Goal: Information Seeking & Learning: Learn about a topic

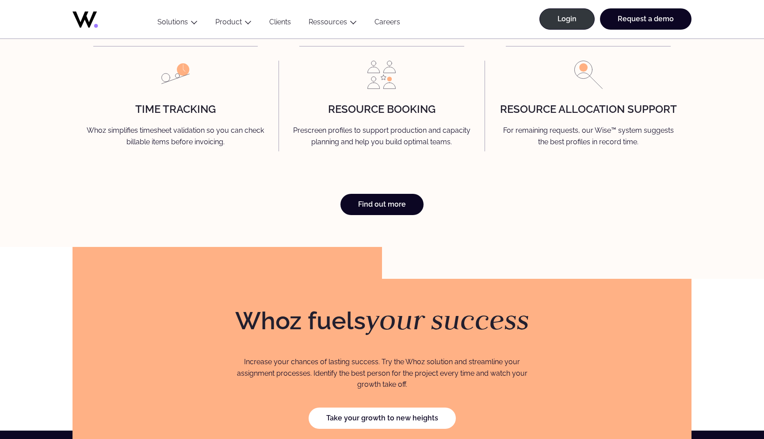
scroll to position [2524, 0]
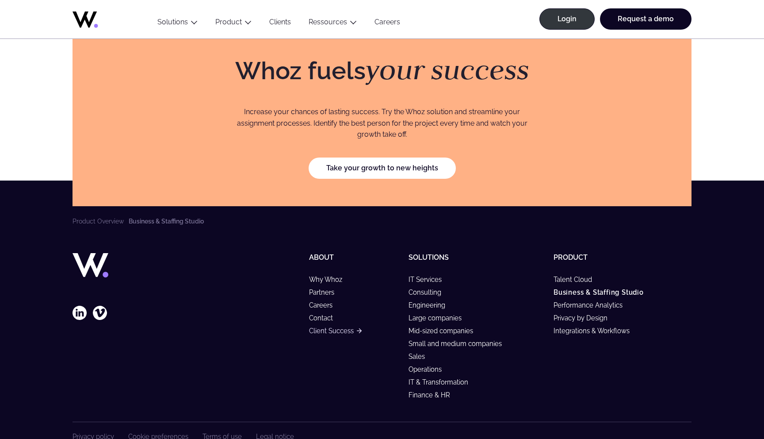
click at [325, 327] on link "Client Success" at bounding box center [335, 331] width 53 height 8
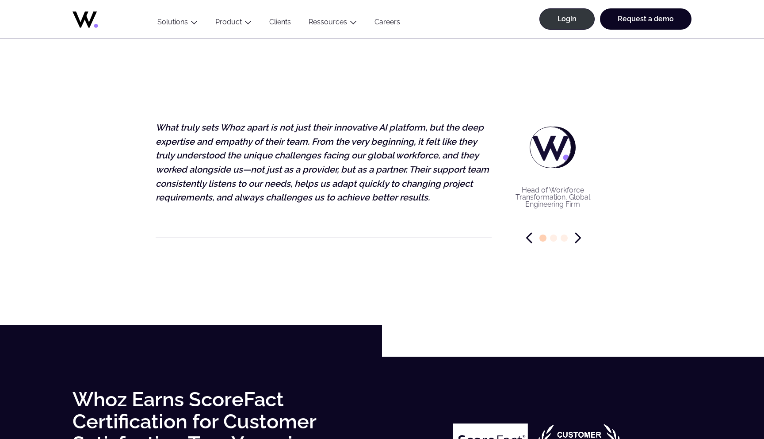
scroll to position [2083, 0]
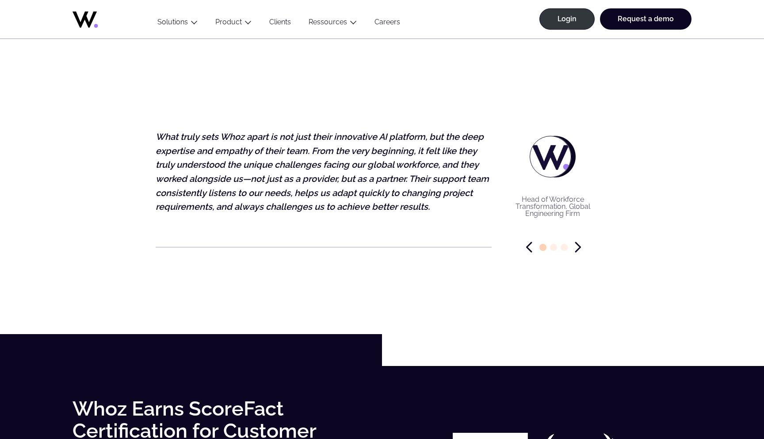
click at [579, 248] on icon "Next slide" at bounding box center [578, 246] width 4 height 9
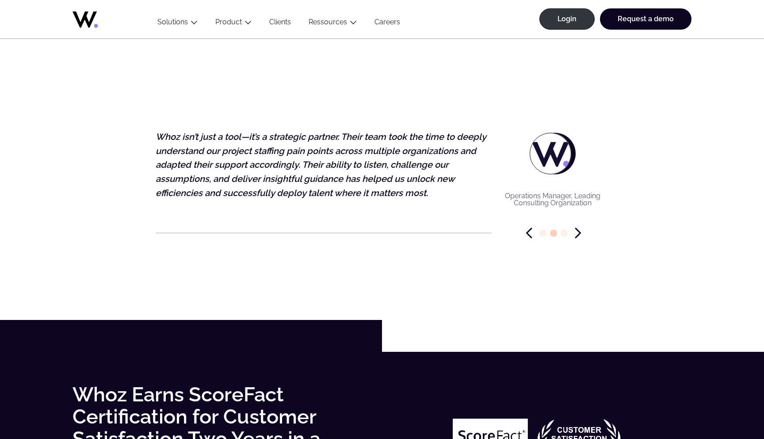
click at [580, 234] on icon "Next slide" at bounding box center [578, 232] width 4 height 9
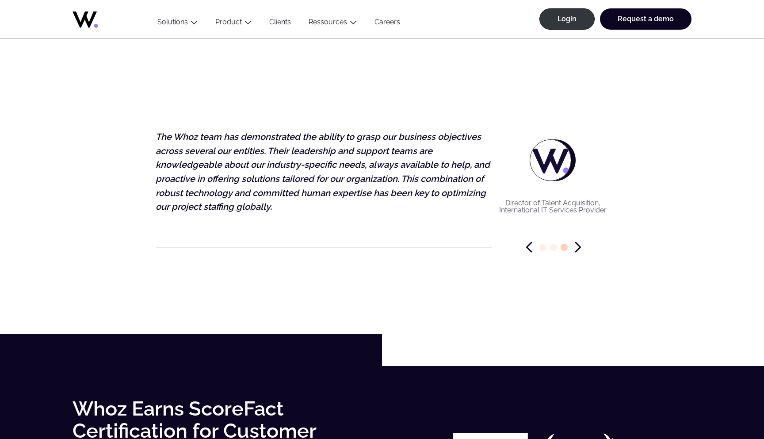
click at [580, 234] on figure "Director of Talent Acquisition, International IT Services Provider The Whoz tea…" at bounding box center [382, 179] width 453 height 126
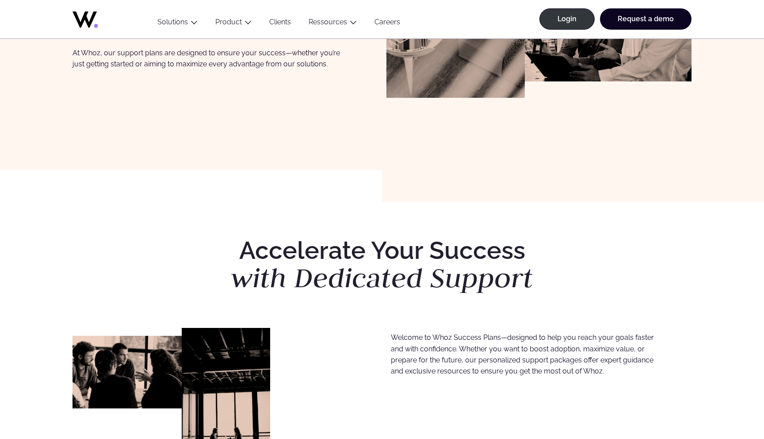
scroll to position [0, 0]
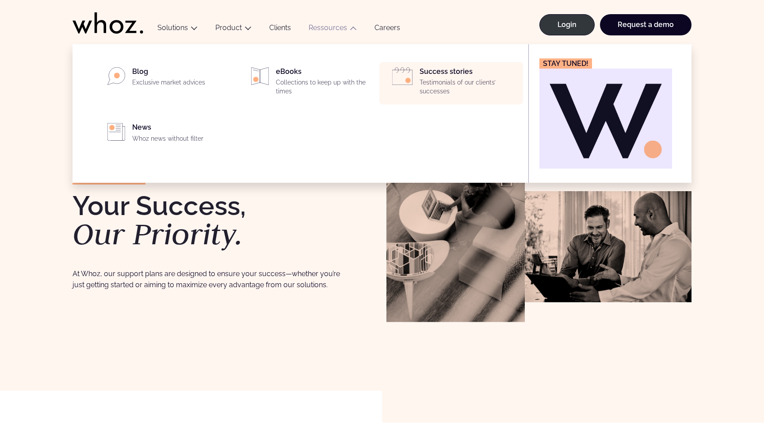
click at [442, 85] on p "Testimonials of our clients’ successes" at bounding box center [469, 86] width 98 height 17
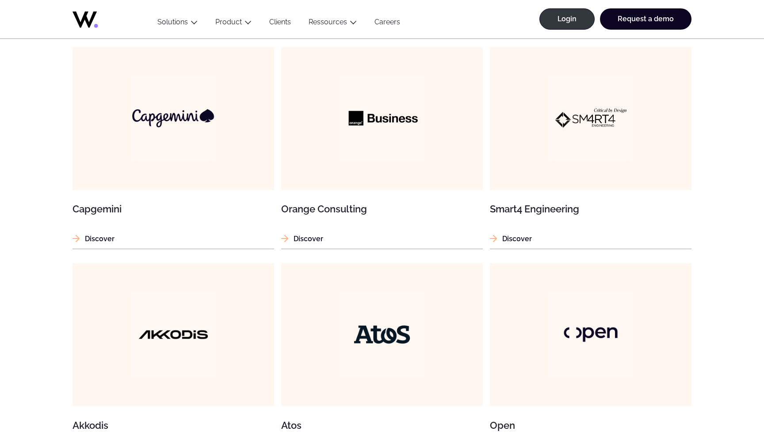
scroll to position [543, 0]
